Goal: Information Seeking & Learning: Understand process/instructions

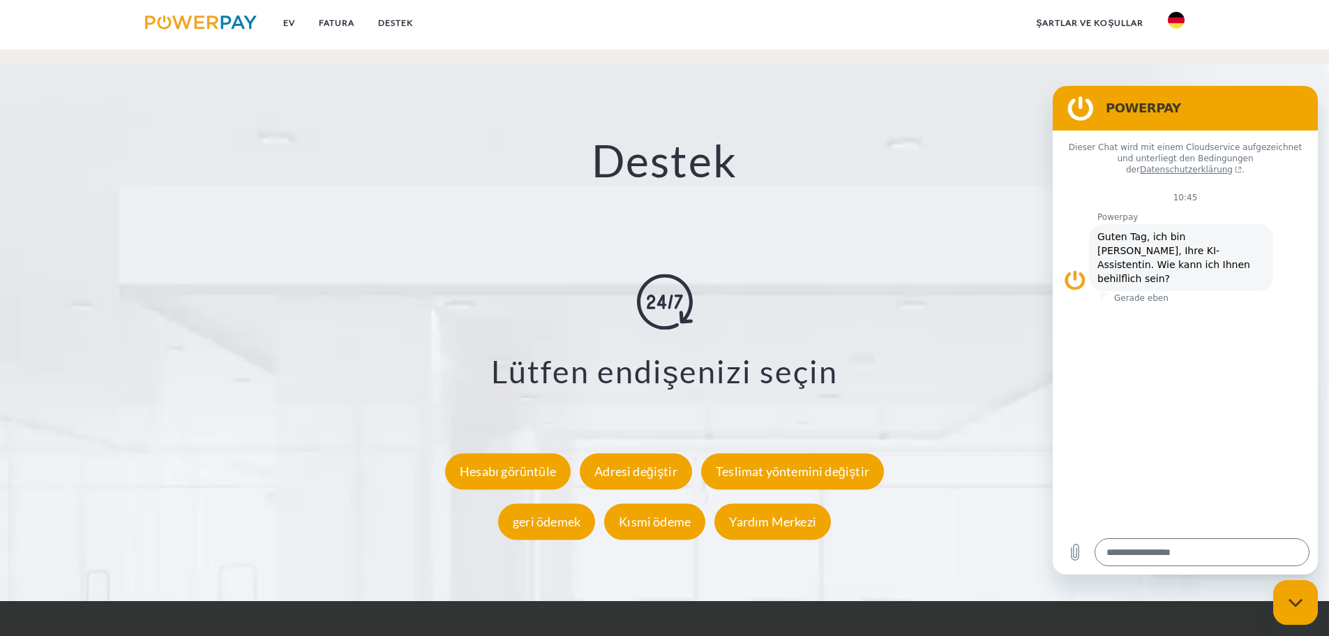
scroll to position [2379, 0]
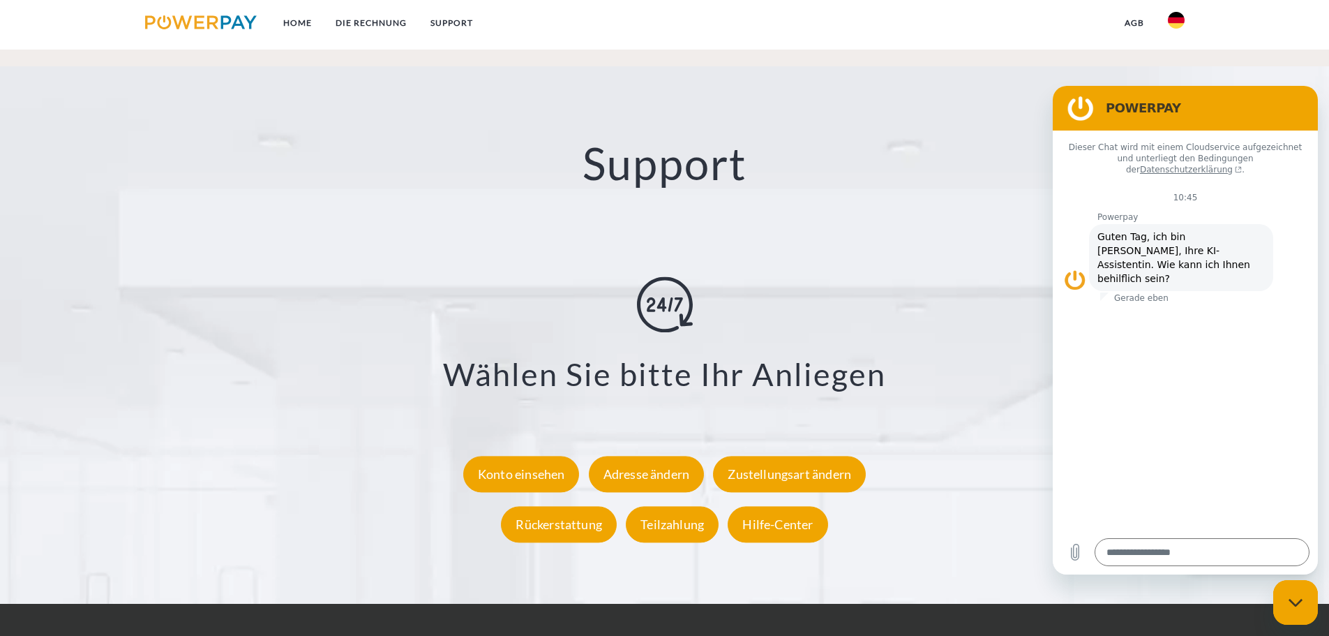
click at [345, 10] on ul "Home DIE RECHNUNG SUPPORT" at bounding box center [309, 25] width 352 height 50
click at [347, 16] on link "DIE RECHNUNG" at bounding box center [371, 22] width 95 height 25
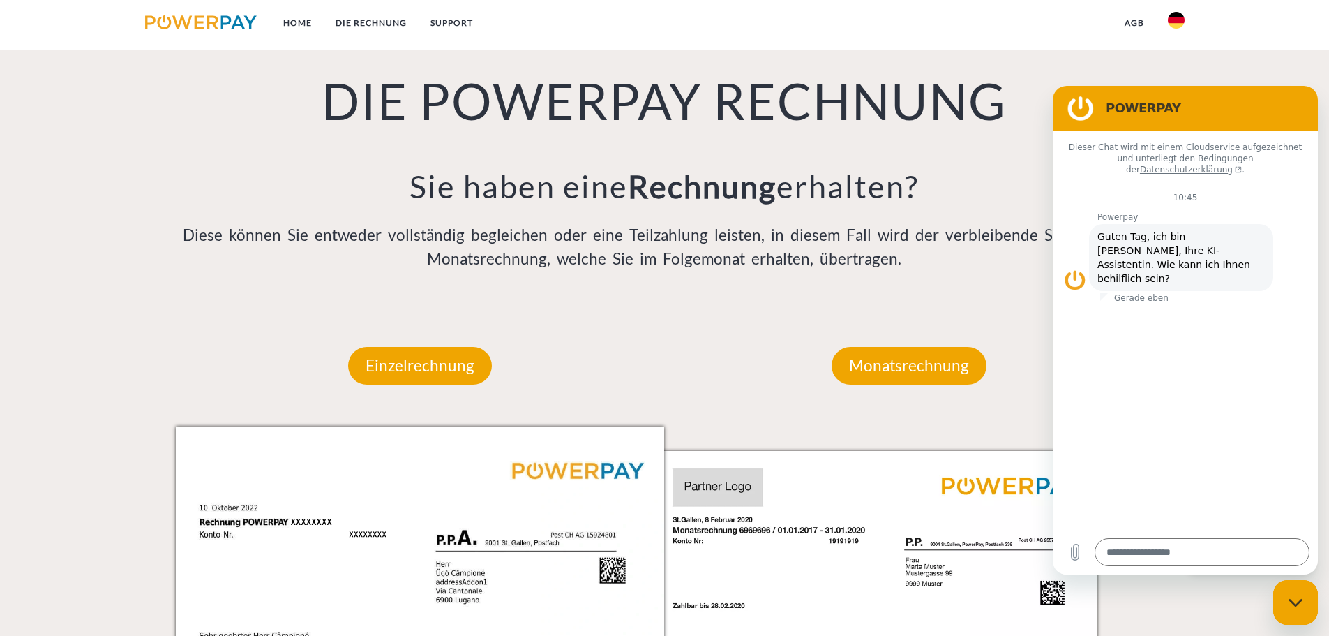
scroll to position [911, 0]
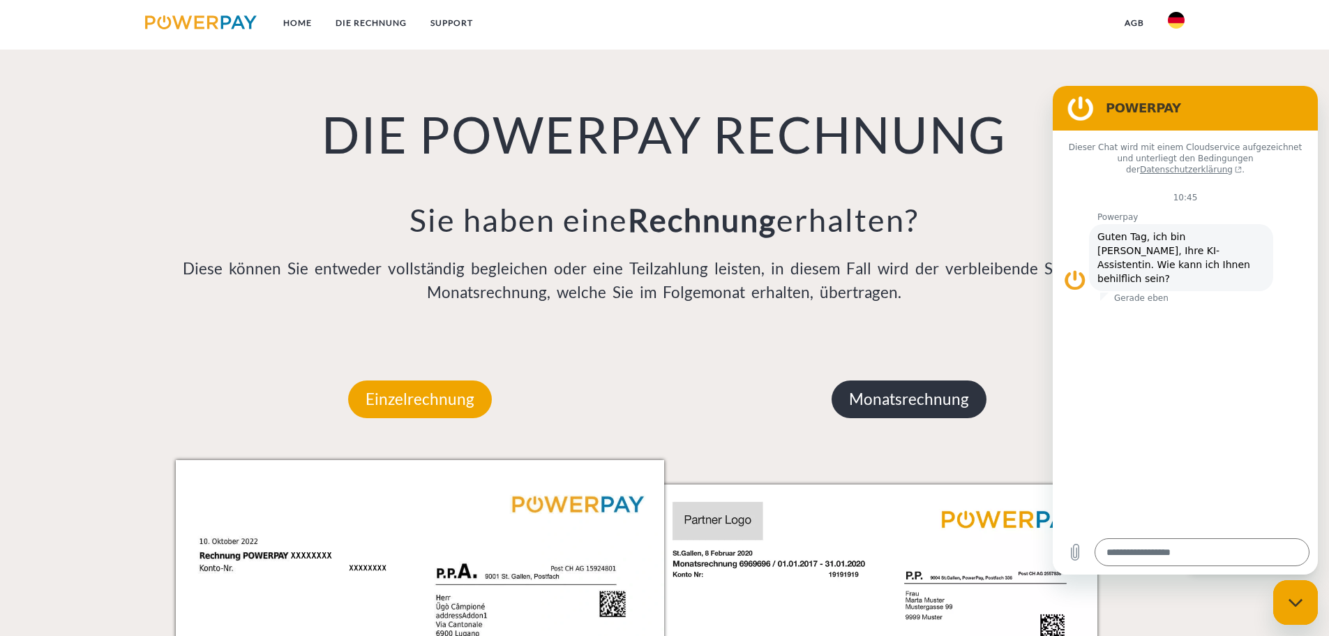
click at [881, 389] on p "Monatsrechnung" at bounding box center [909, 399] width 155 height 38
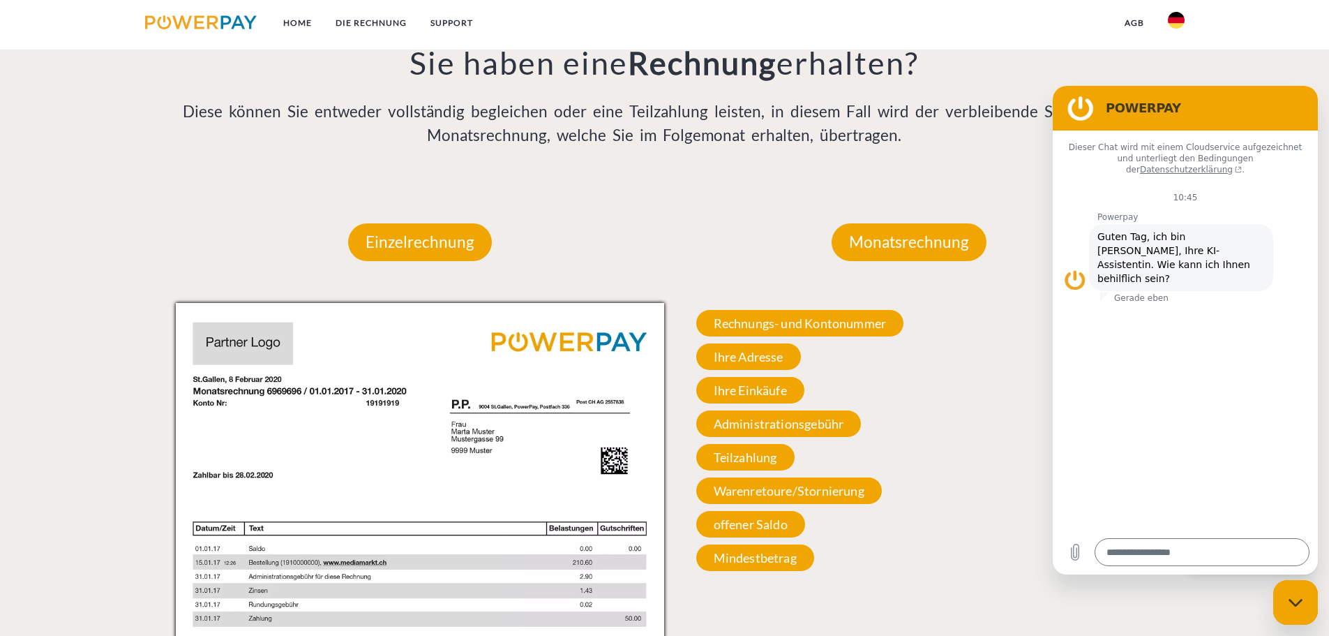
scroll to position [1190, 0]
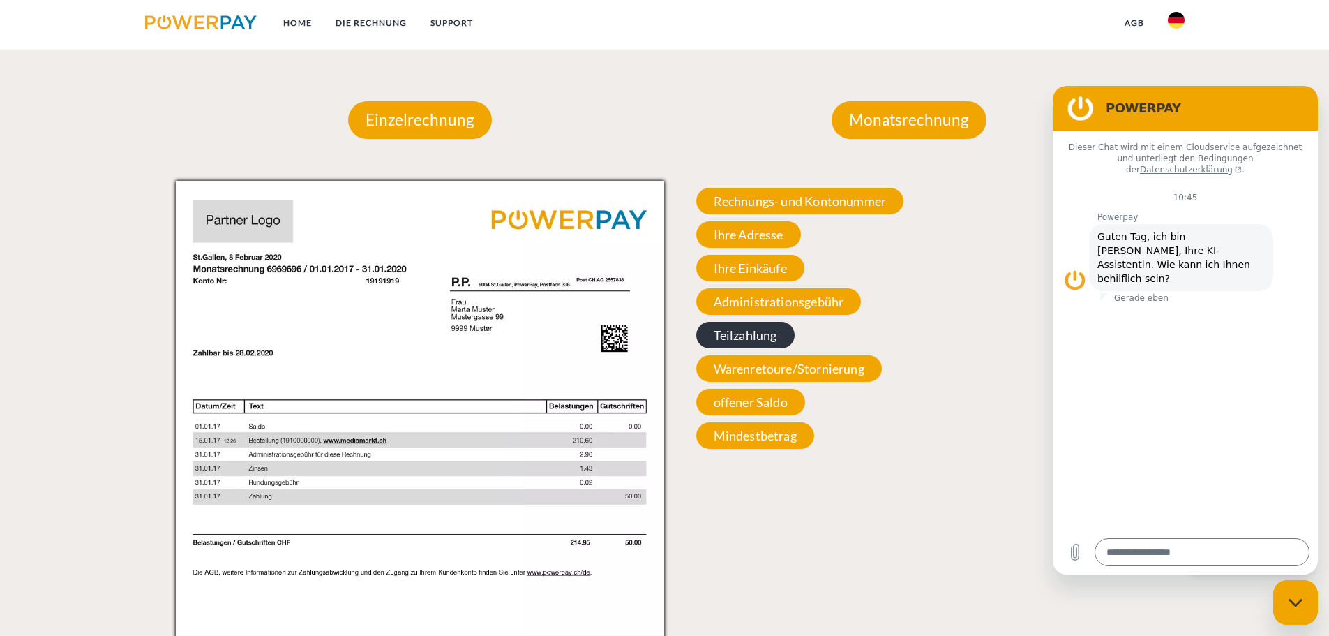
click at [753, 333] on span "Teilzahlung" at bounding box center [745, 335] width 98 height 27
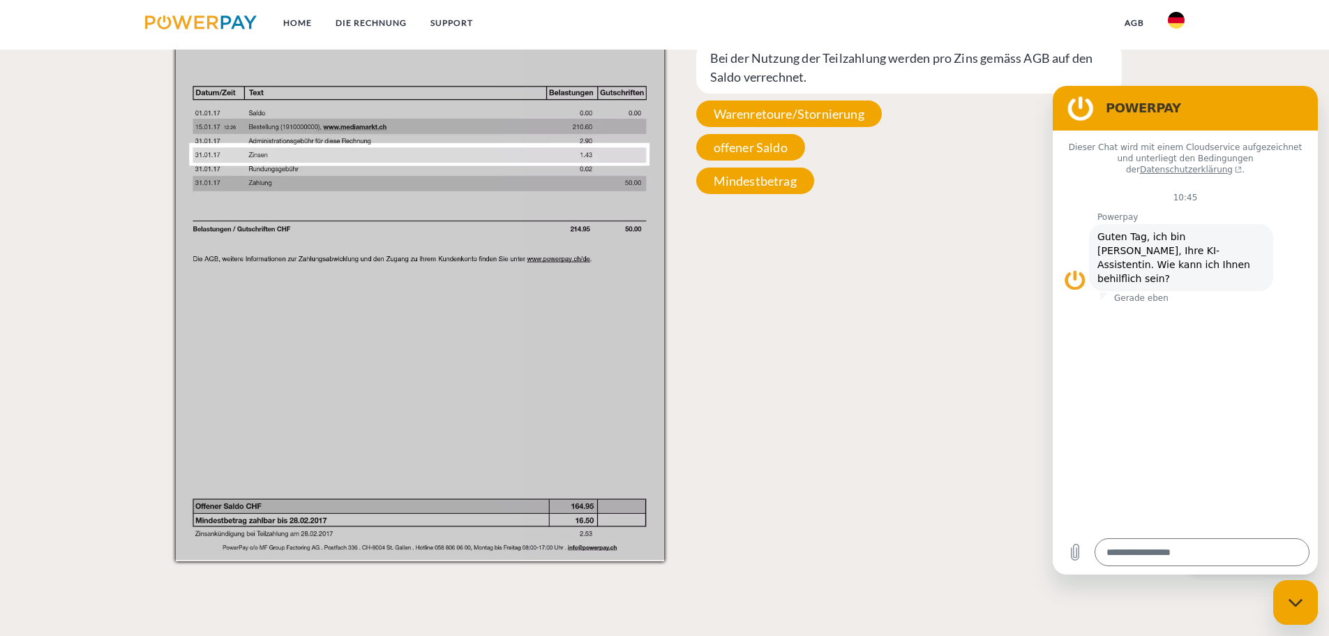
scroll to position [1469, 0]
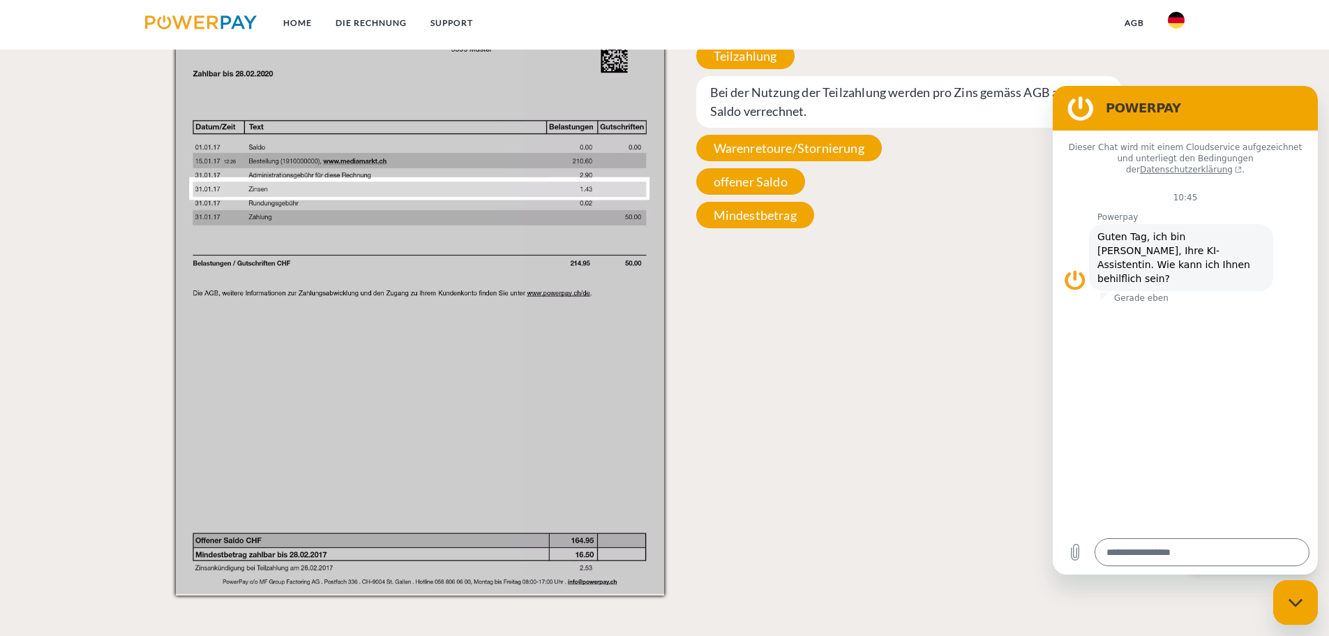
click at [772, 107] on span "Bei der Nutzung der Teilzahlung werden pro Zins gemäss AGB auf den Saldo verrec…" at bounding box center [909, 102] width 426 height 52
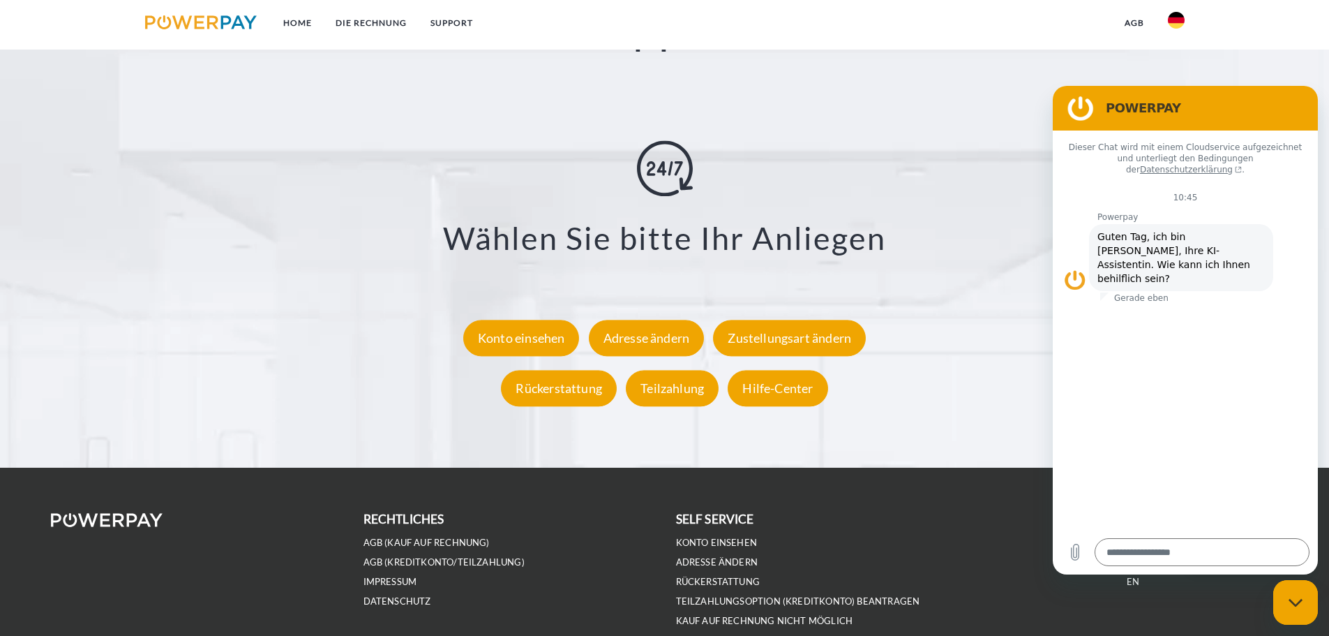
scroll to position [2589, 0]
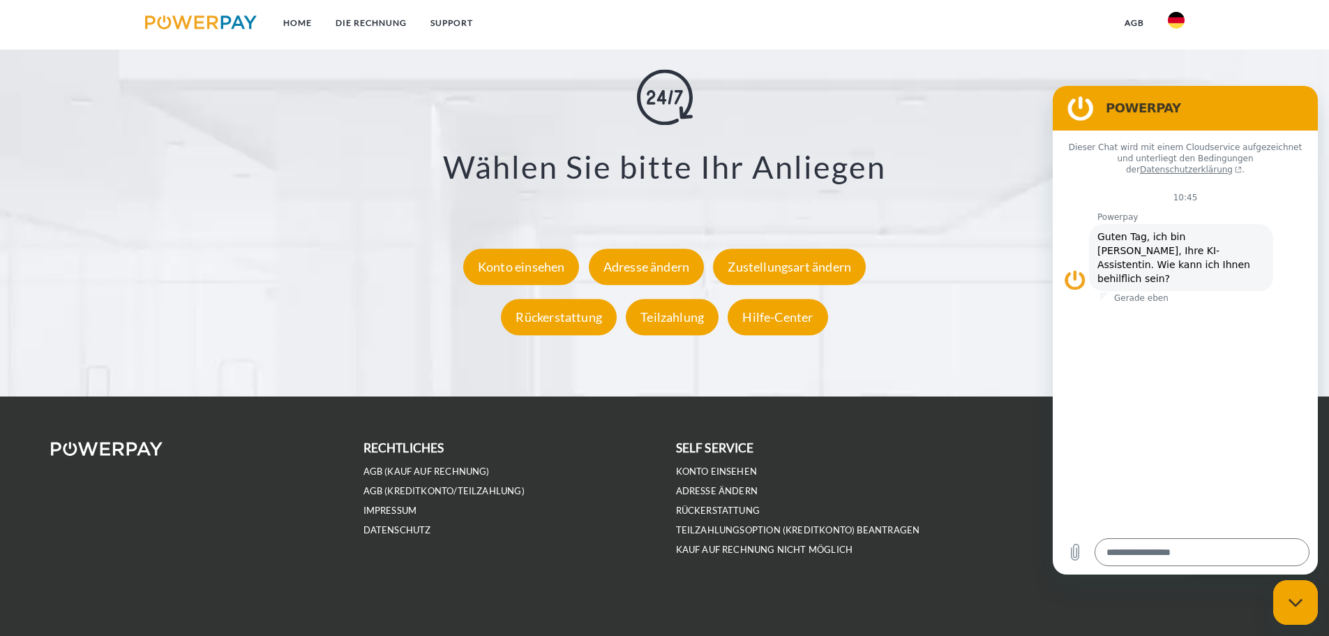
click at [1166, 15] on link at bounding box center [1176, 24] width 40 height 28
click at [967, 89] on div "**********" at bounding box center [665, 205] width 1162 height 273
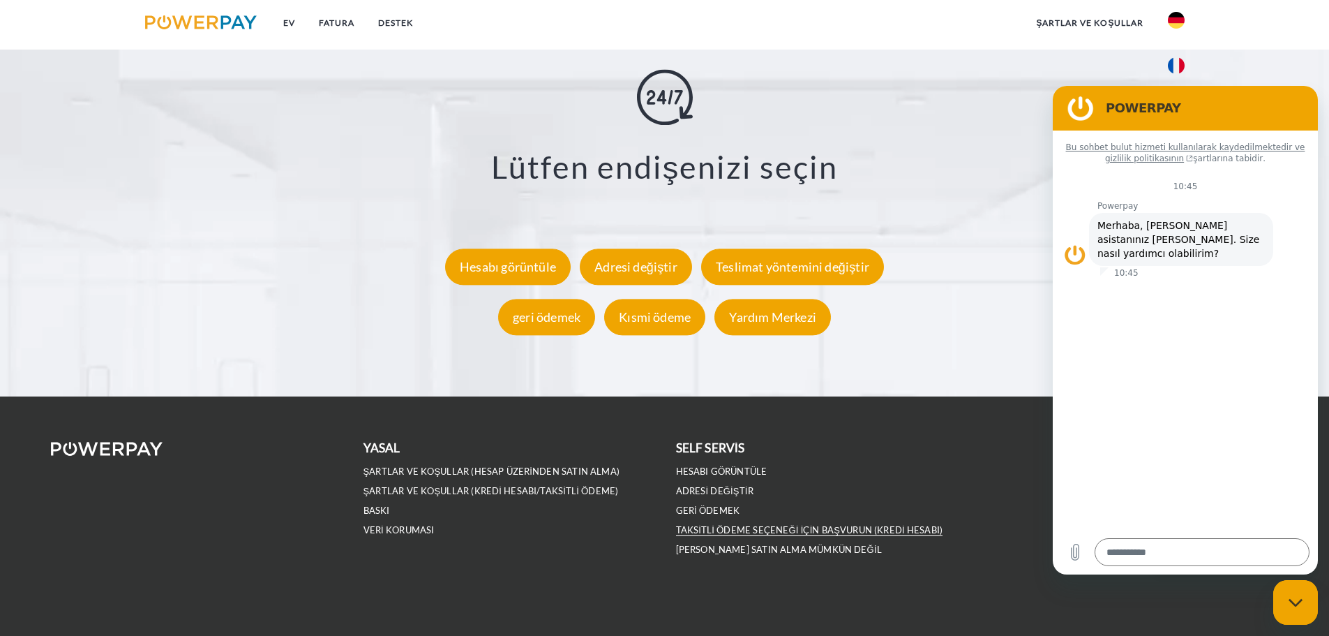
click at [740, 529] on font "Taksitli ödeme seçeneği için başvurun (kredi hesabı)" at bounding box center [809, 529] width 267 height 11
type textarea "*"
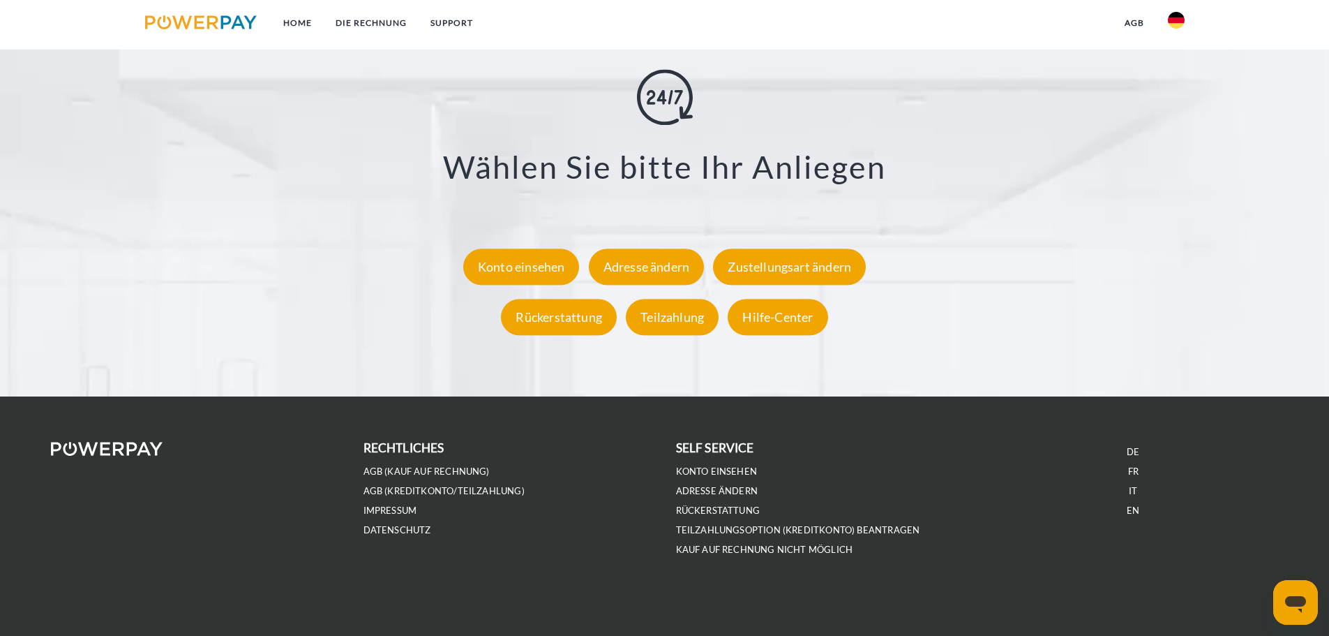
scroll to position [2589, 0]
click at [465, 493] on link "AGB (Kreditkonto/Teilzahlung)" at bounding box center [444, 491] width 161 height 12
